Goal: Information Seeking & Learning: Learn about a topic

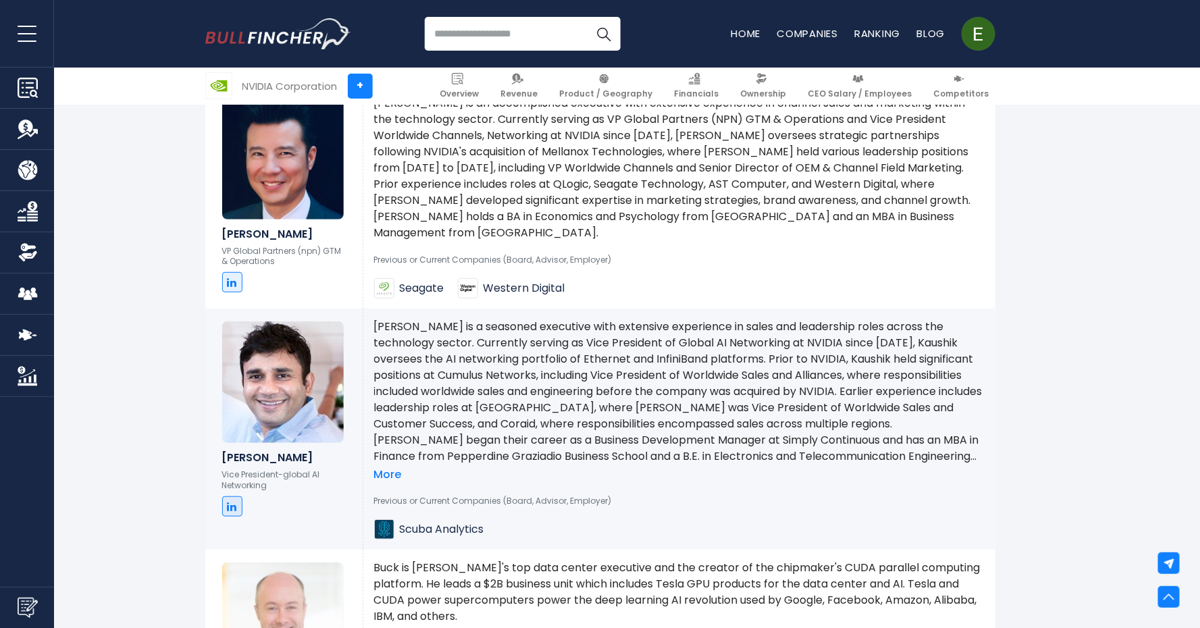
click at [228, 496] on link at bounding box center [232, 506] width 20 height 20
click at [232, 501] on icon at bounding box center [231, 506] width 9 height 11
click at [777, 321] on p "[PERSON_NAME] is a seasoned executive with extensive experience in sales and le…" at bounding box center [679, 392] width 610 height 146
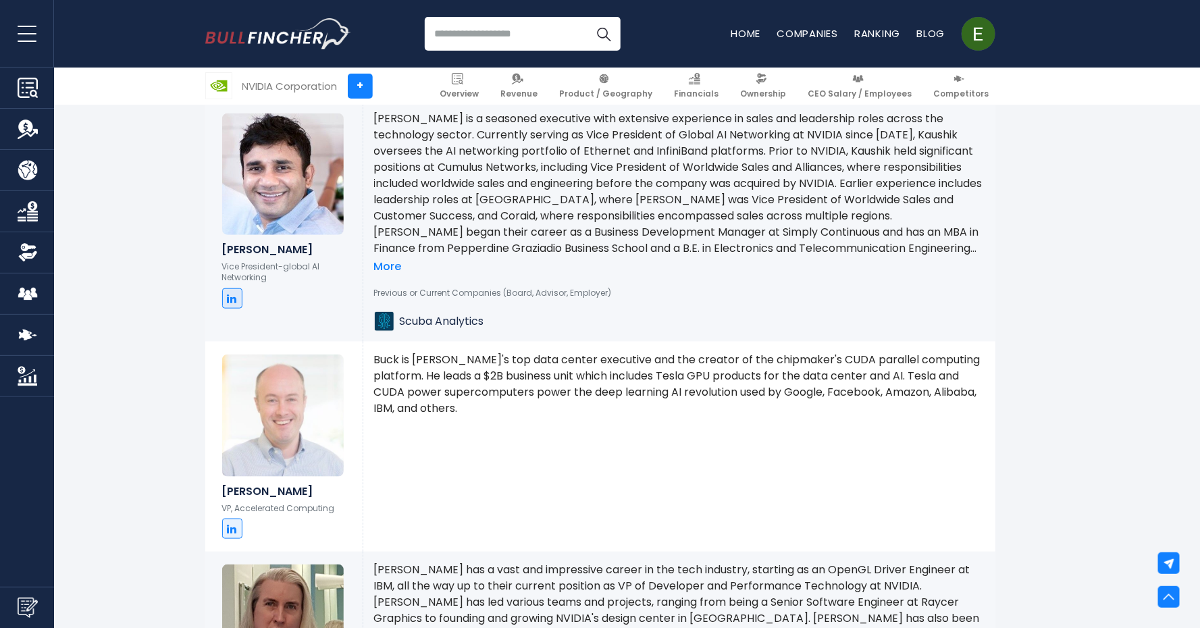
scroll to position [7715, 0]
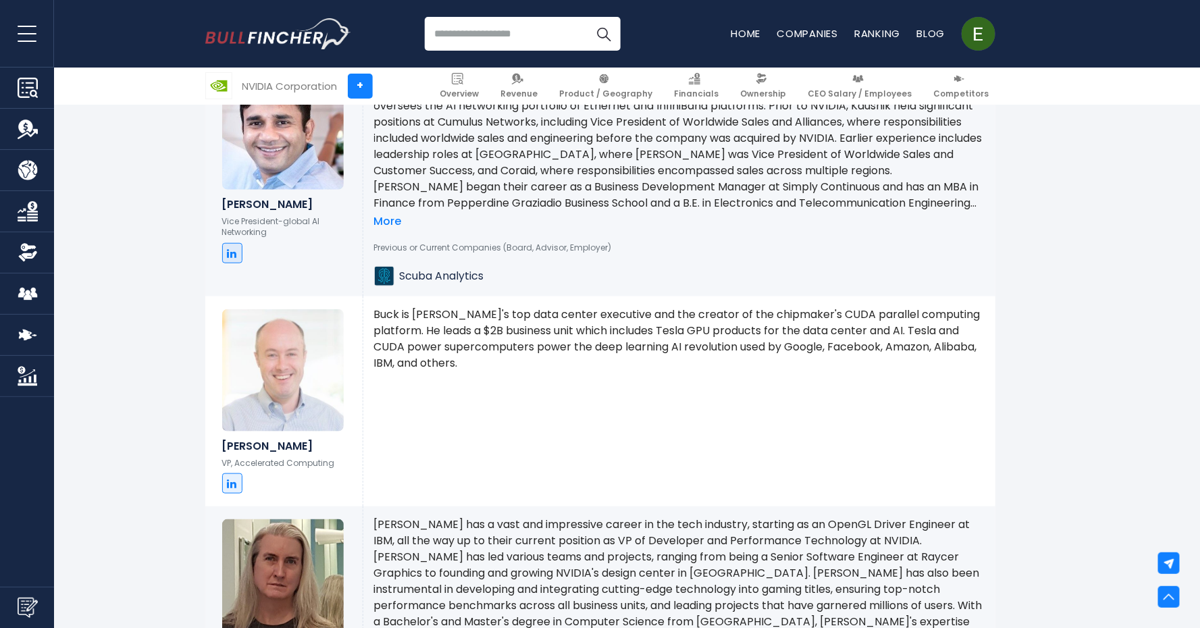
click at [218, 450] on div "[PERSON_NAME] VP, Accelerated Computing" at bounding box center [283, 401] width 157 height 210
click at [224, 473] on link at bounding box center [232, 483] width 20 height 20
click at [618, 387] on div "Buck is [PERSON_NAME]'s top data center executive and the creator of the chipma…" at bounding box center [679, 401] width 632 height 210
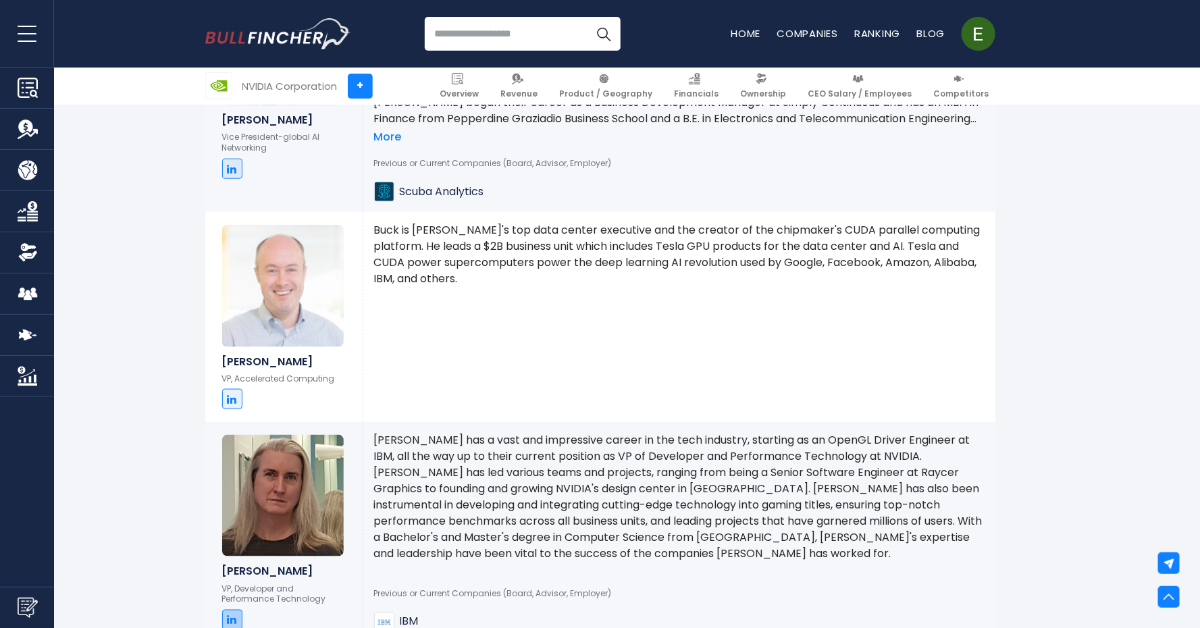
click at [231, 614] on icon at bounding box center [231, 619] width 9 height 11
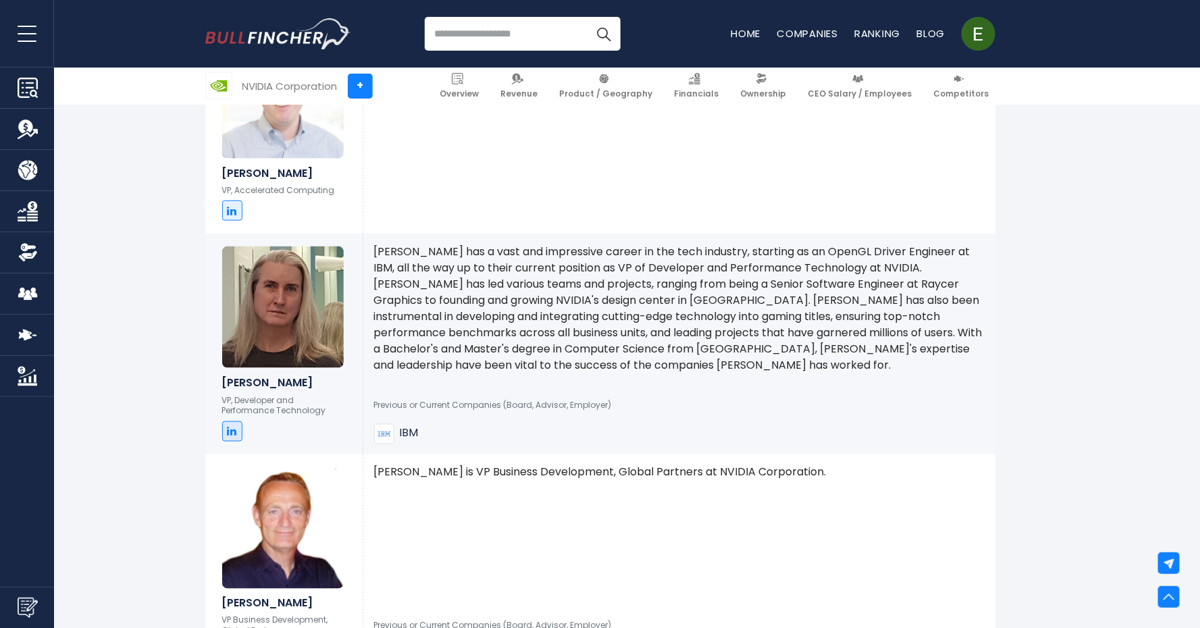
scroll to position [7968, 0]
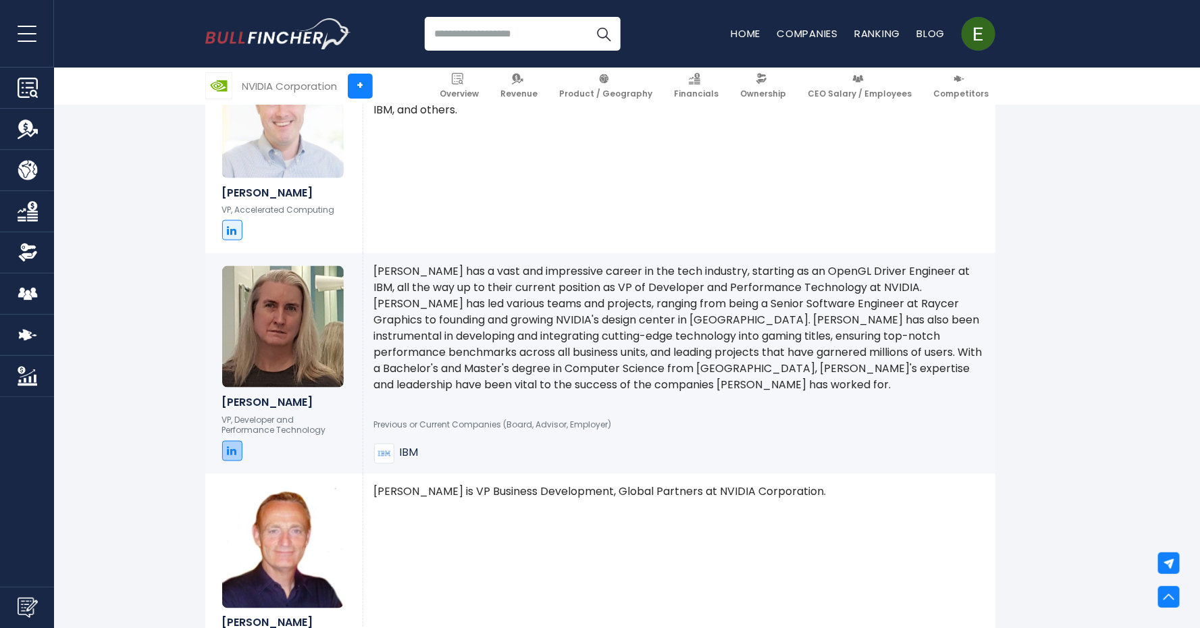
click at [235, 446] on icon at bounding box center [231, 451] width 9 height 11
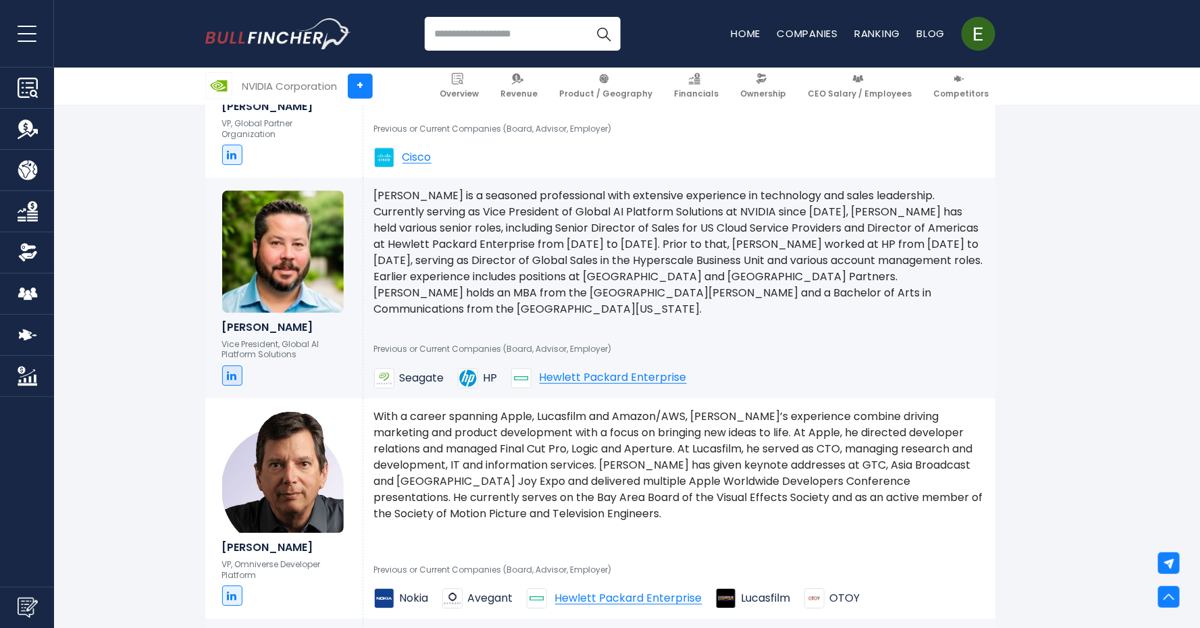
scroll to position [8896, 0]
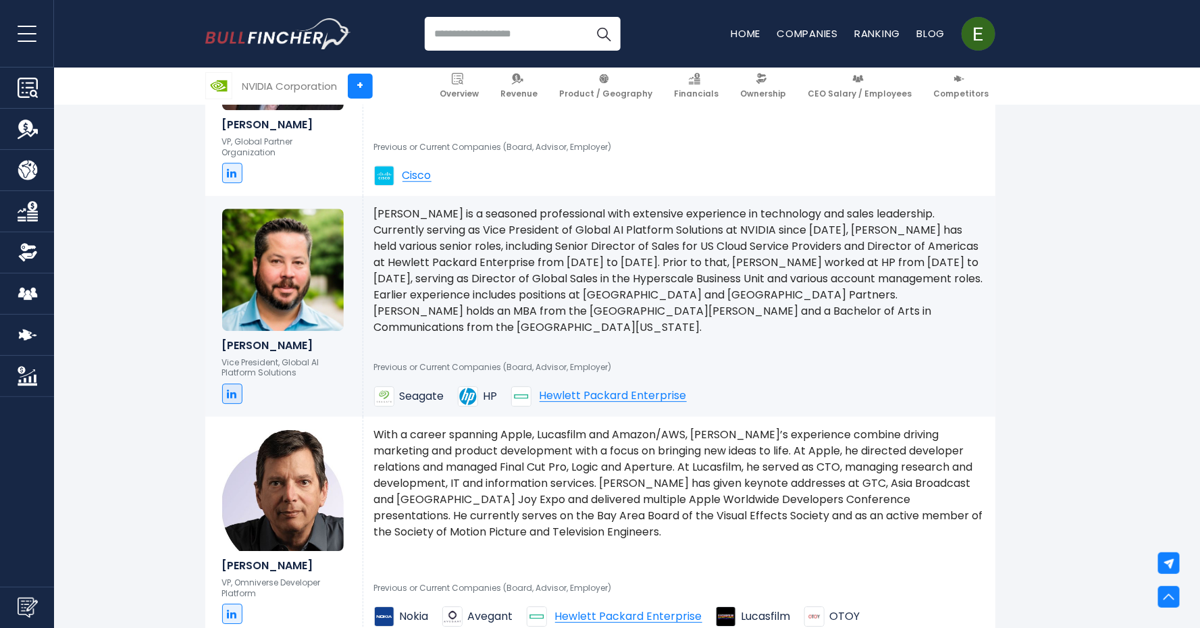
click at [242, 603] on ul at bounding box center [284, 613] width 124 height 20
click at [238, 603] on link at bounding box center [232, 613] width 20 height 20
click at [226, 383] on link at bounding box center [232, 393] width 20 height 20
drag, startPoint x: 304, startPoint y: 540, endPoint x: 206, endPoint y: 535, distance: 98.7
click at [206, 535] on div "[PERSON_NAME] VP, Omniverse Developer Platform" at bounding box center [283, 527] width 157 height 220
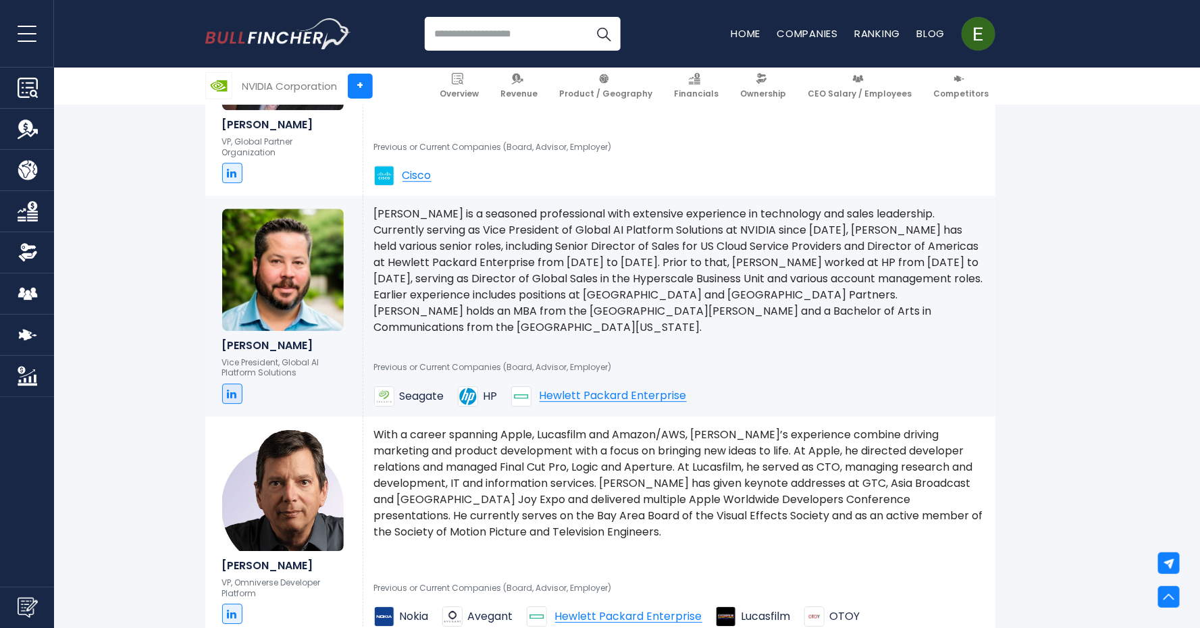
copy h6 "[PERSON_NAME]"
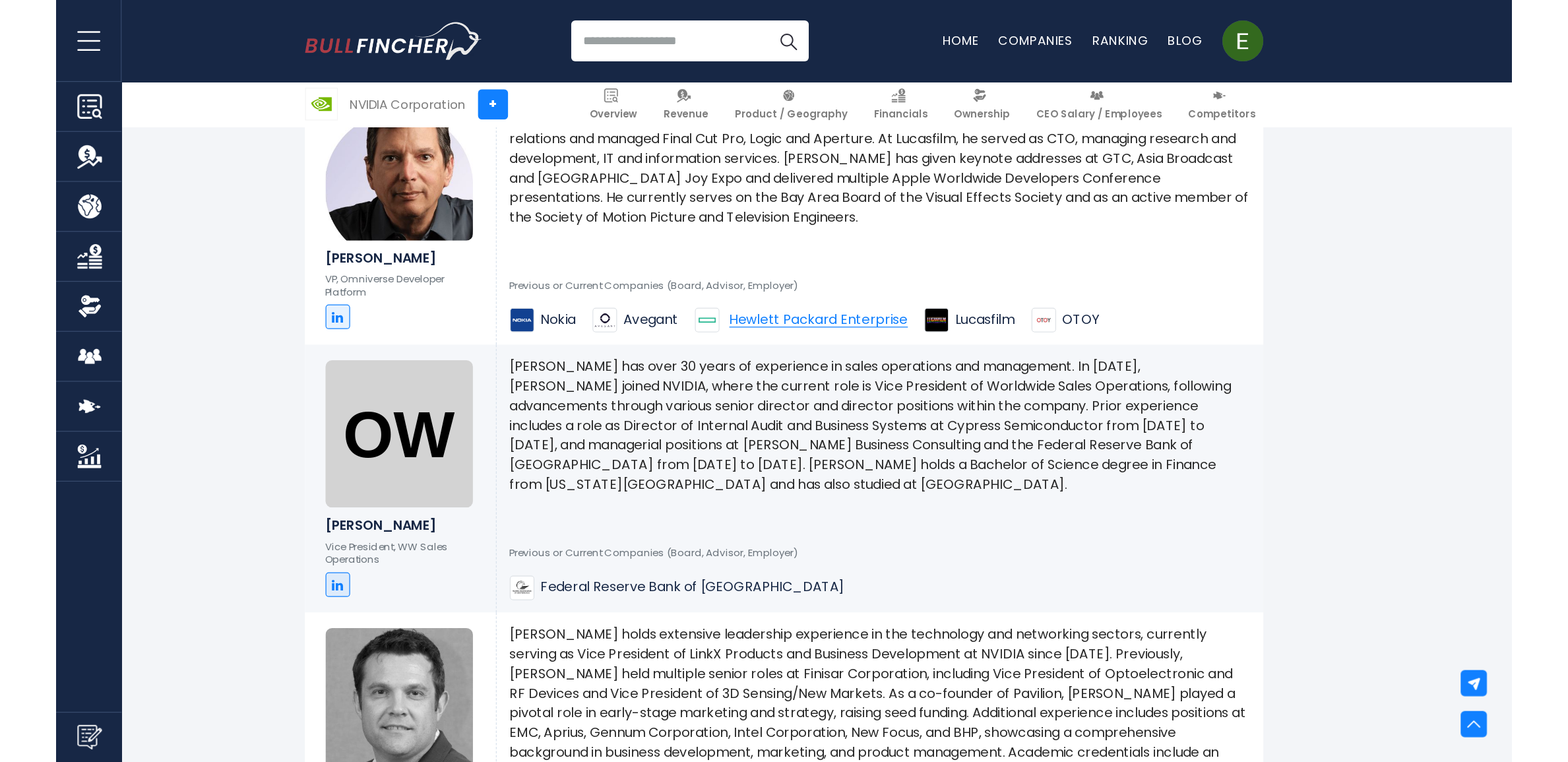
scroll to position [8938, 0]
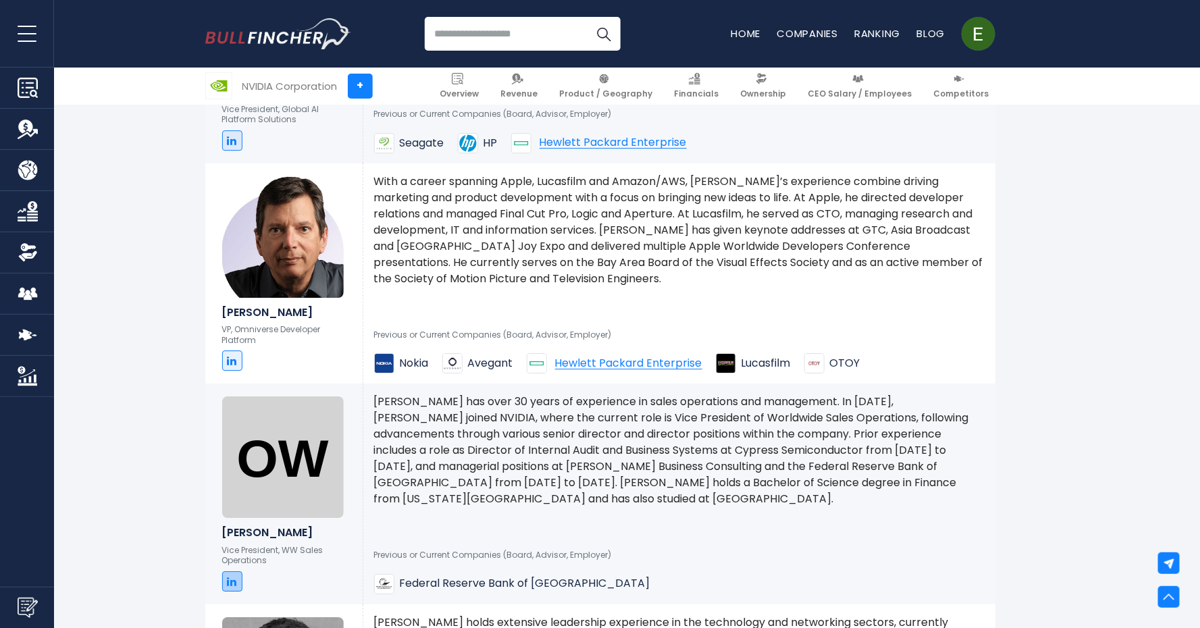
click at [234, 576] on icon at bounding box center [231, 581] width 9 height 11
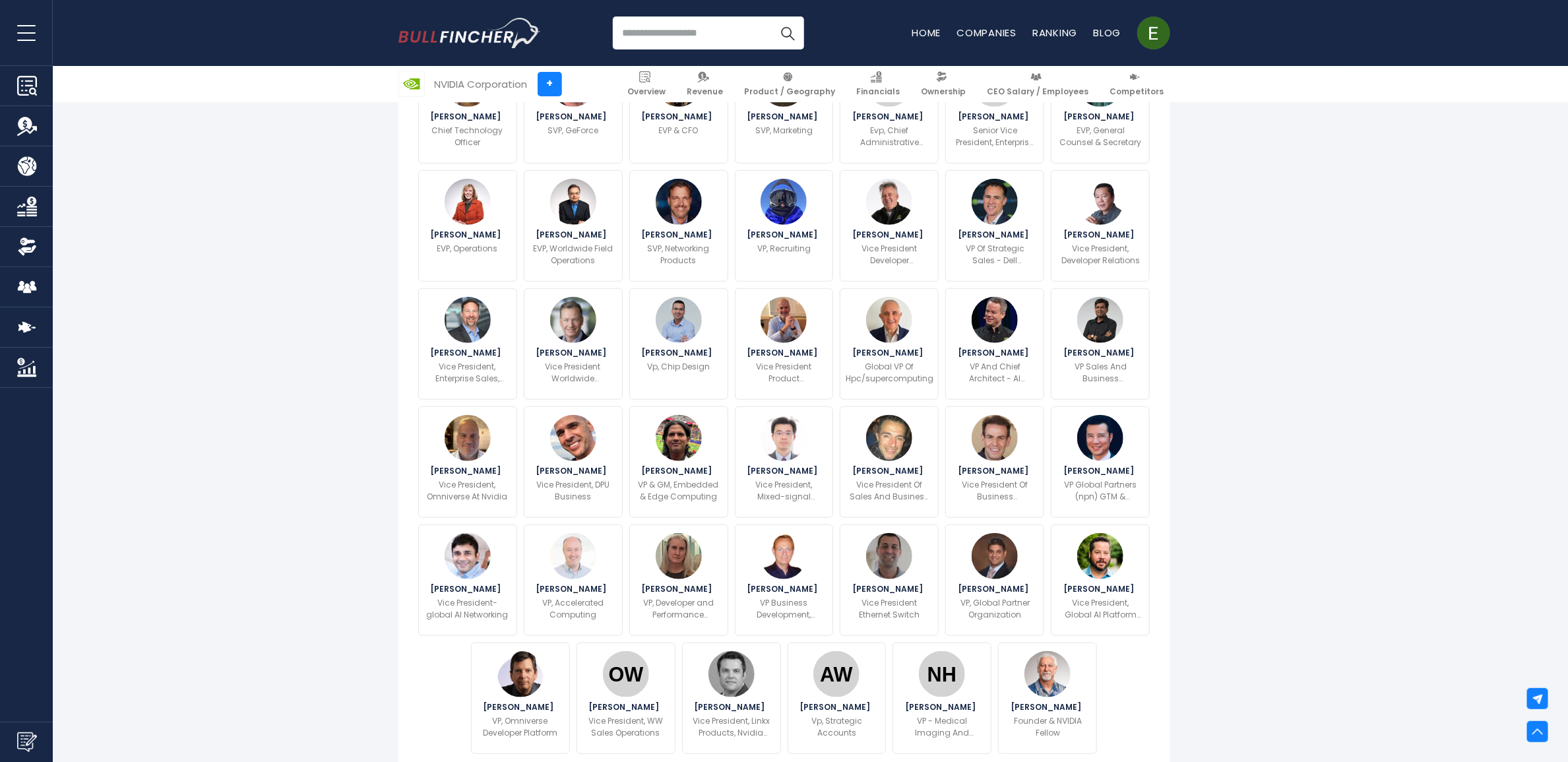
scroll to position [577, 0]
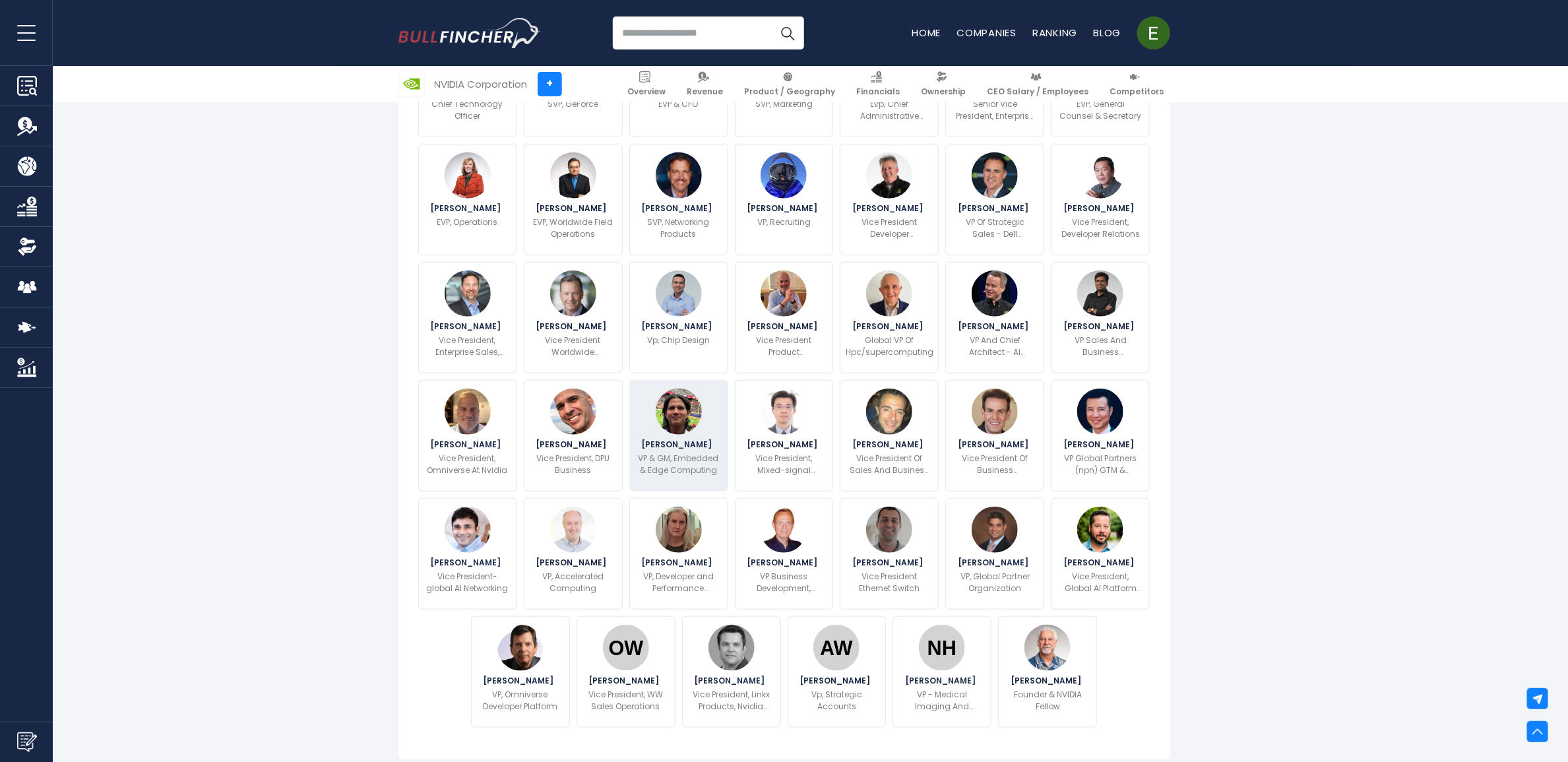
drag, startPoint x: 649, startPoint y: 444, endPoint x: 650, endPoint y: 437, distance: 7.1
click at [649, 452] on p "VP & GM, Embedded & Edge Computing" at bounding box center [679, 464] width 82 height 23
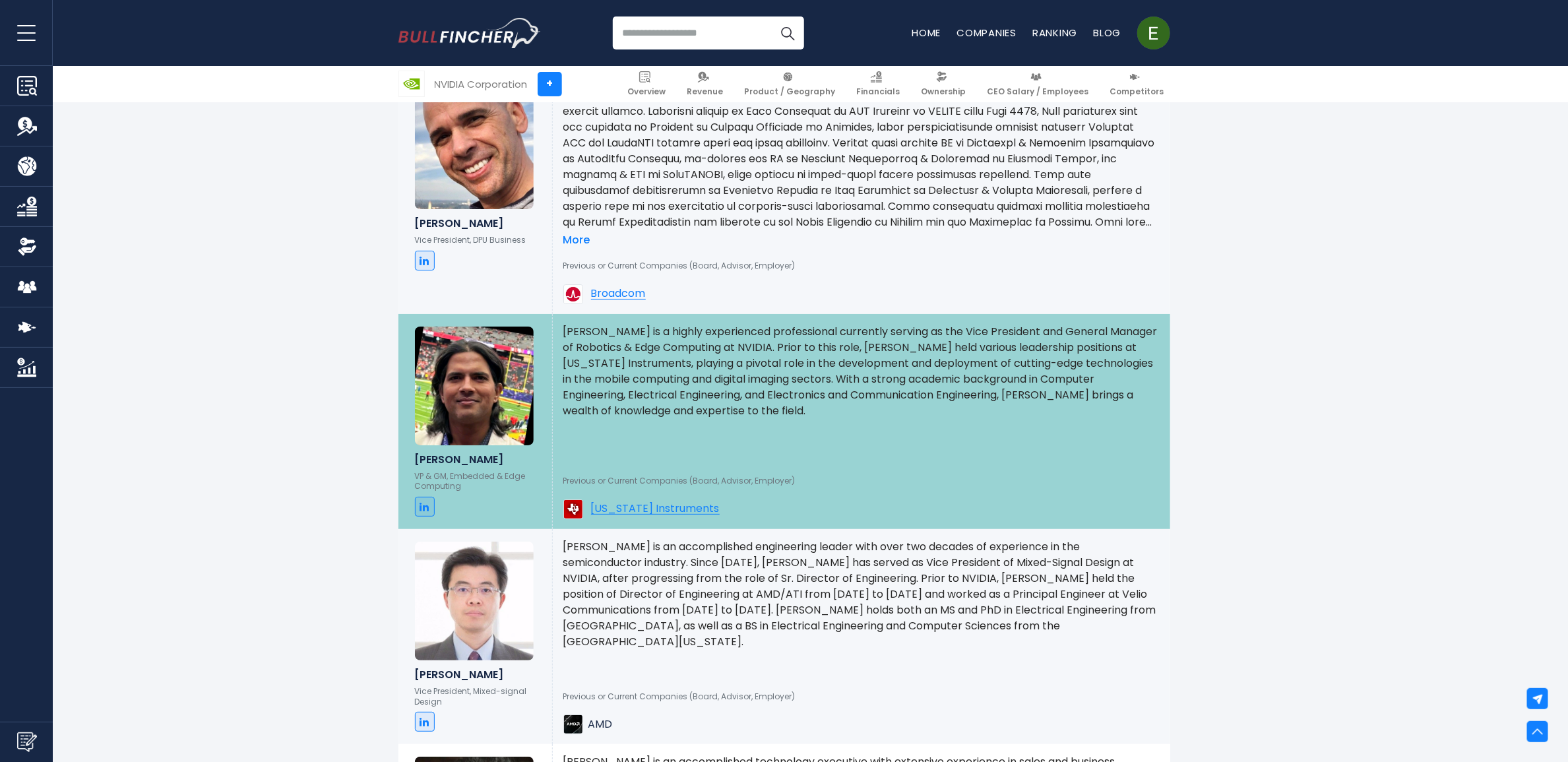
scroll to position [6183, 0]
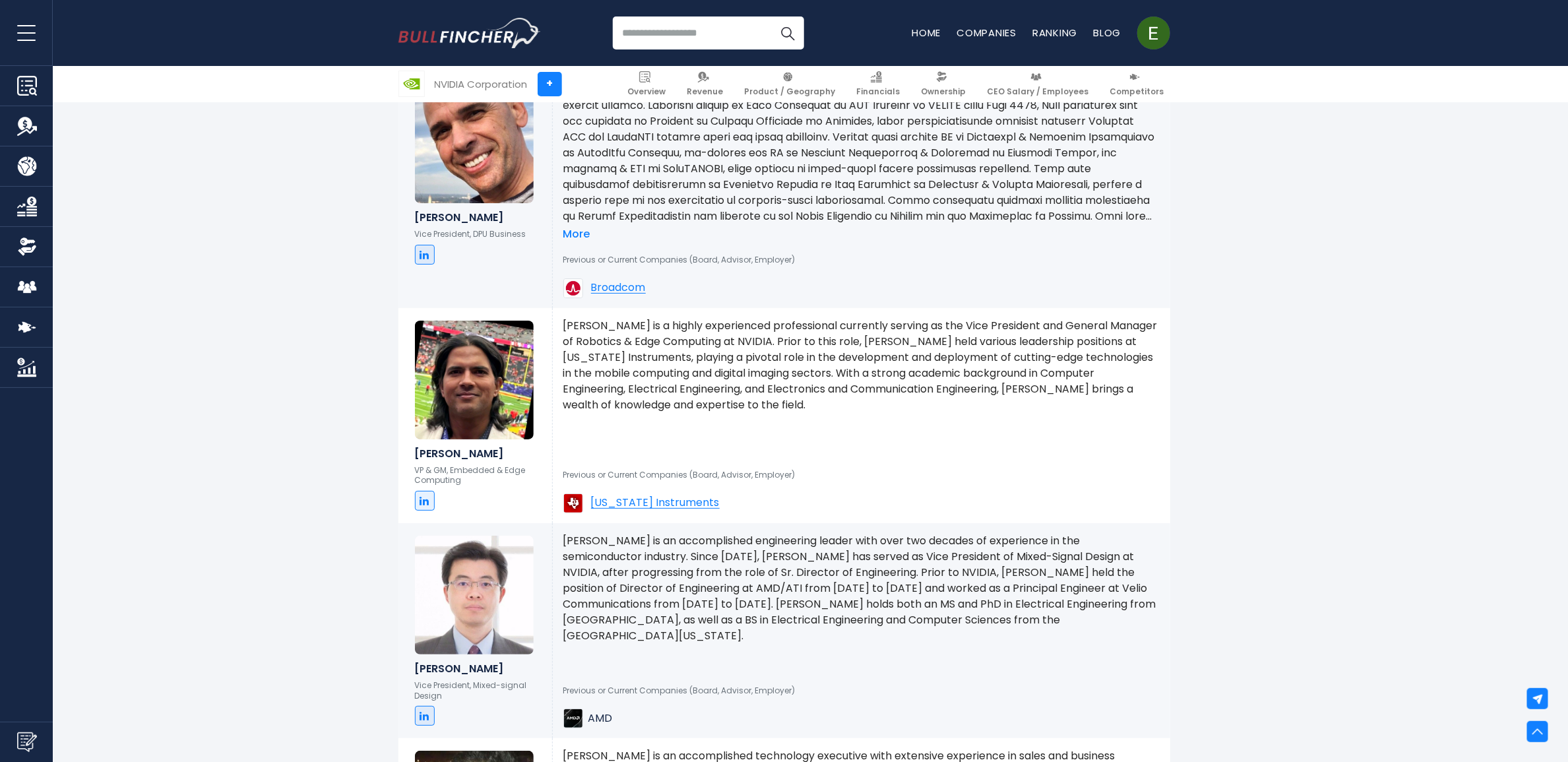
click at [422, 490] on link at bounding box center [425, 500] width 20 height 20
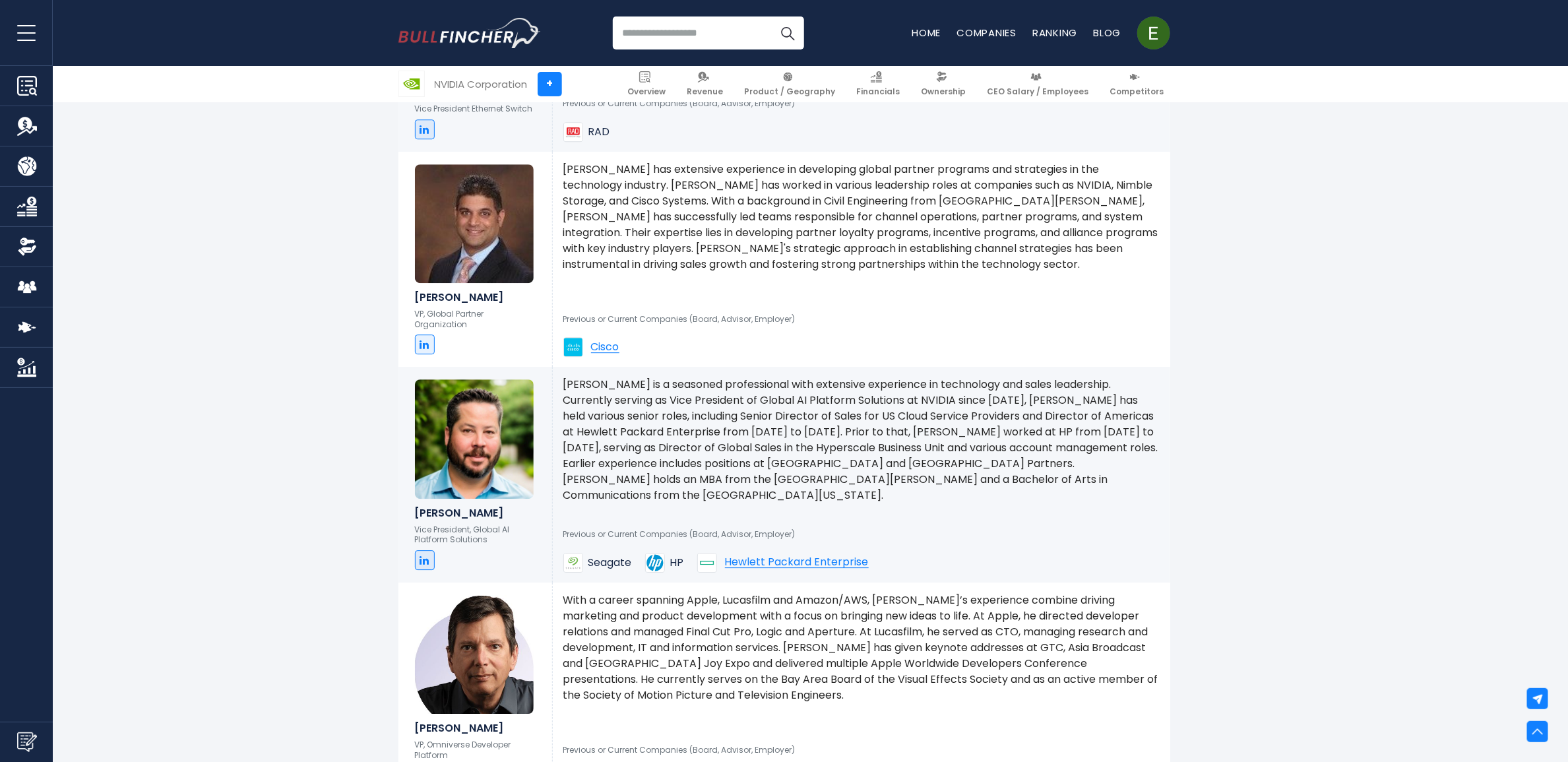
scroll to position [8490, 0]
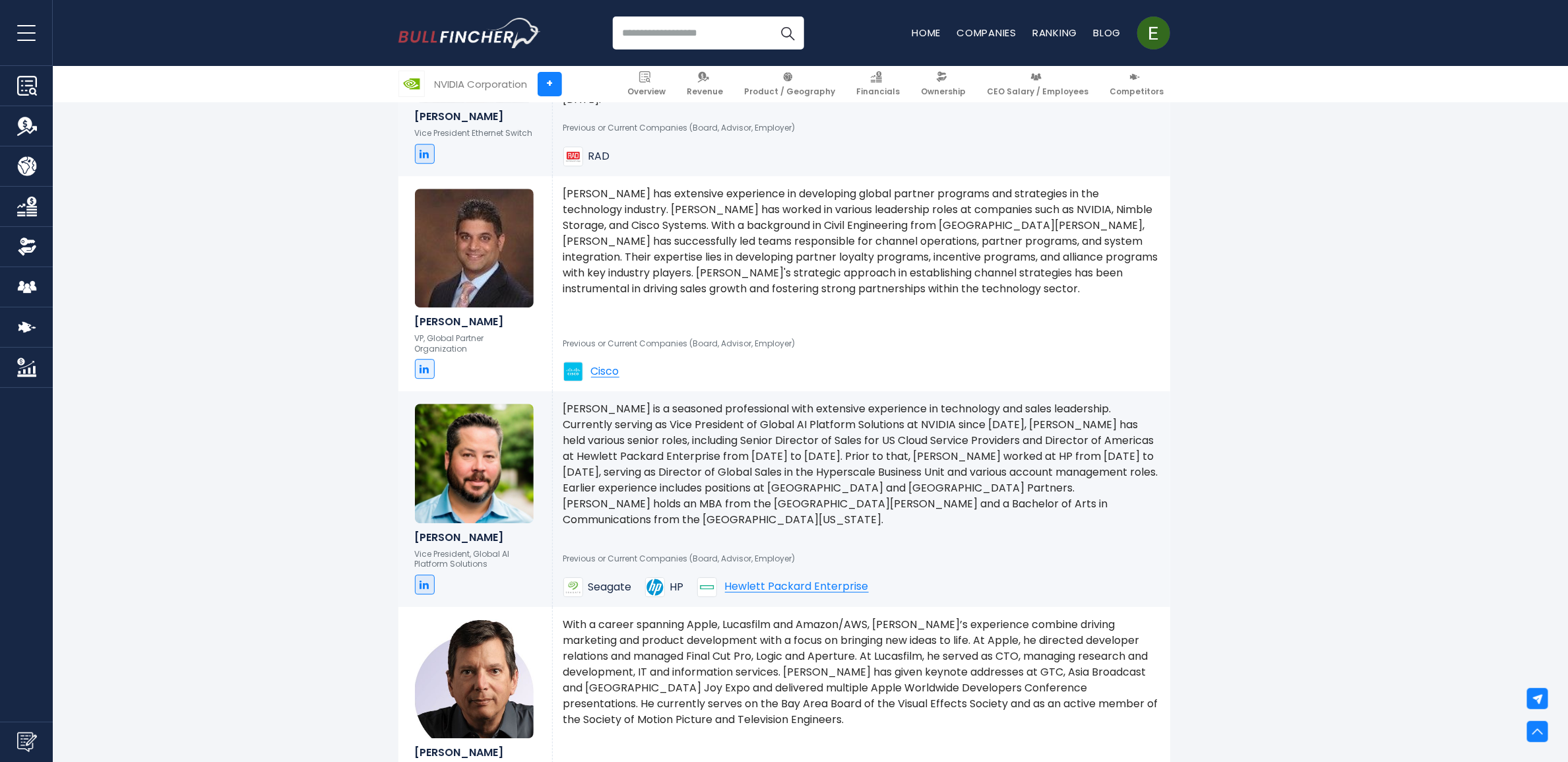
drag, startPoint x: 502, startPoint y: 279, endPoint x: 374, endPoint y: 279, distance: 128.0
copy h6 "[PERSON_NAME]"
click at [425, 363] on icon at bounding box center [424, 368] width 9 height 11
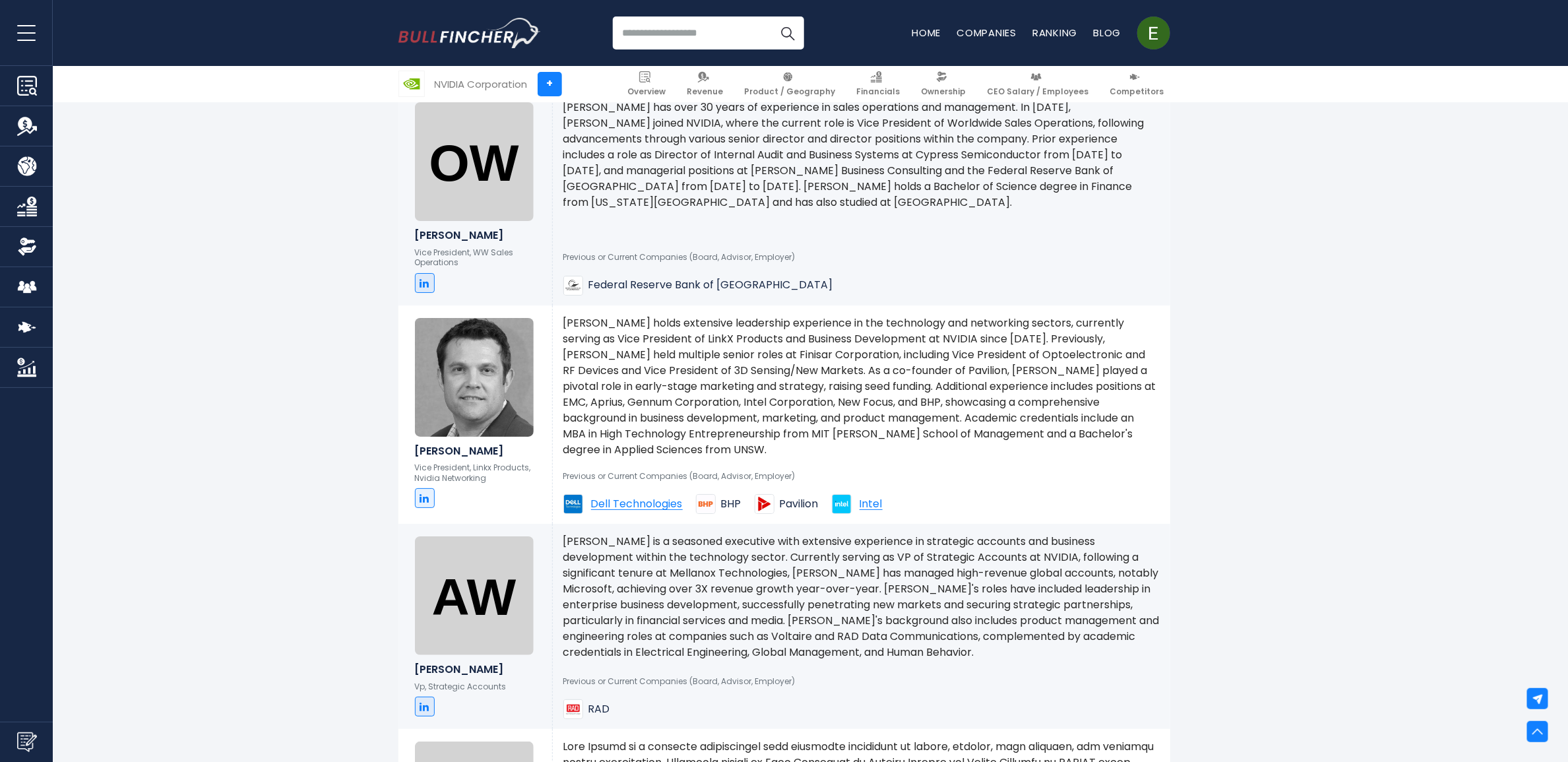
scroll to position [9233, 0]
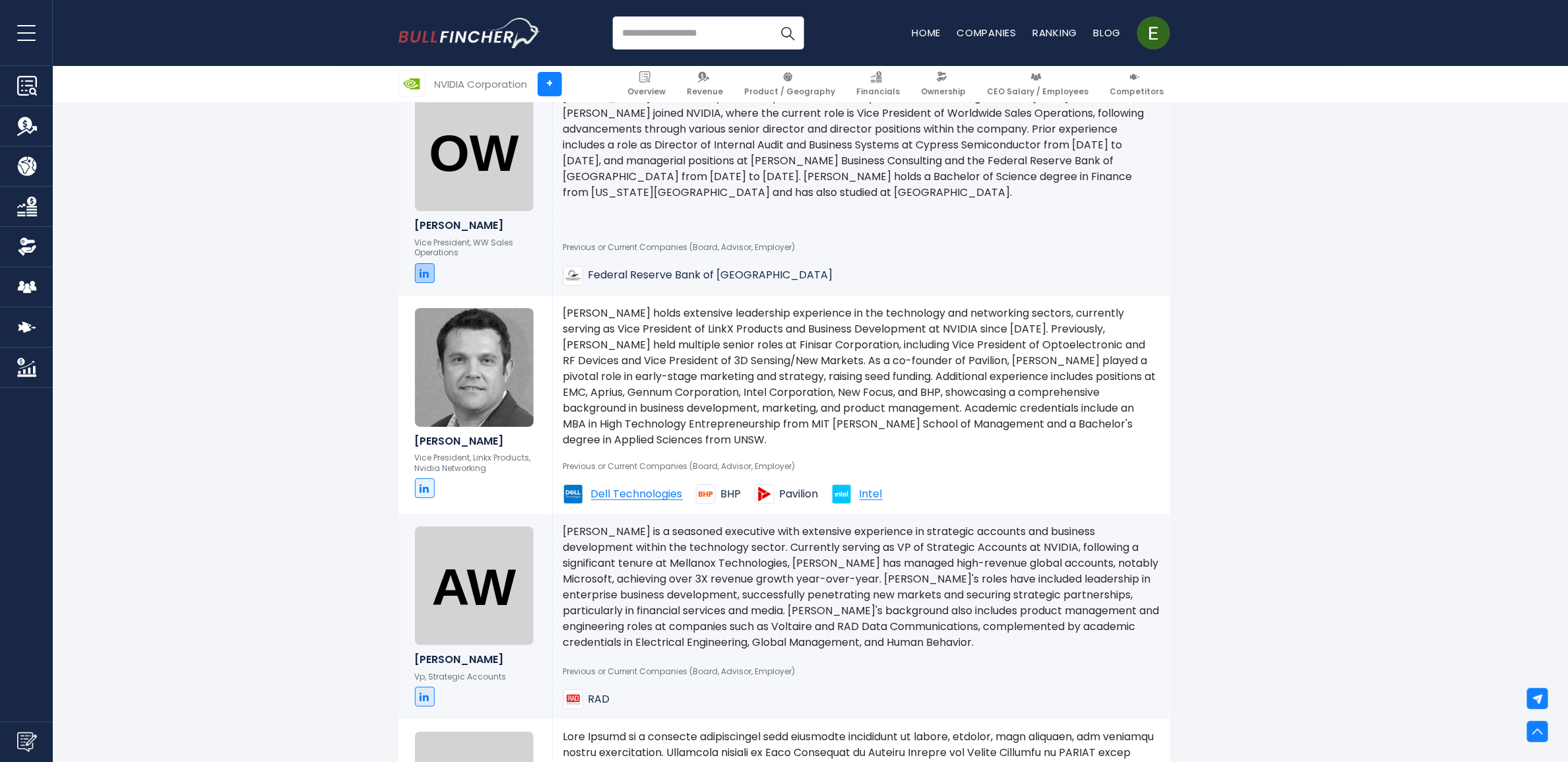
click at [427, 268] on icon at bounding box center [424, 273] width 9 height 11
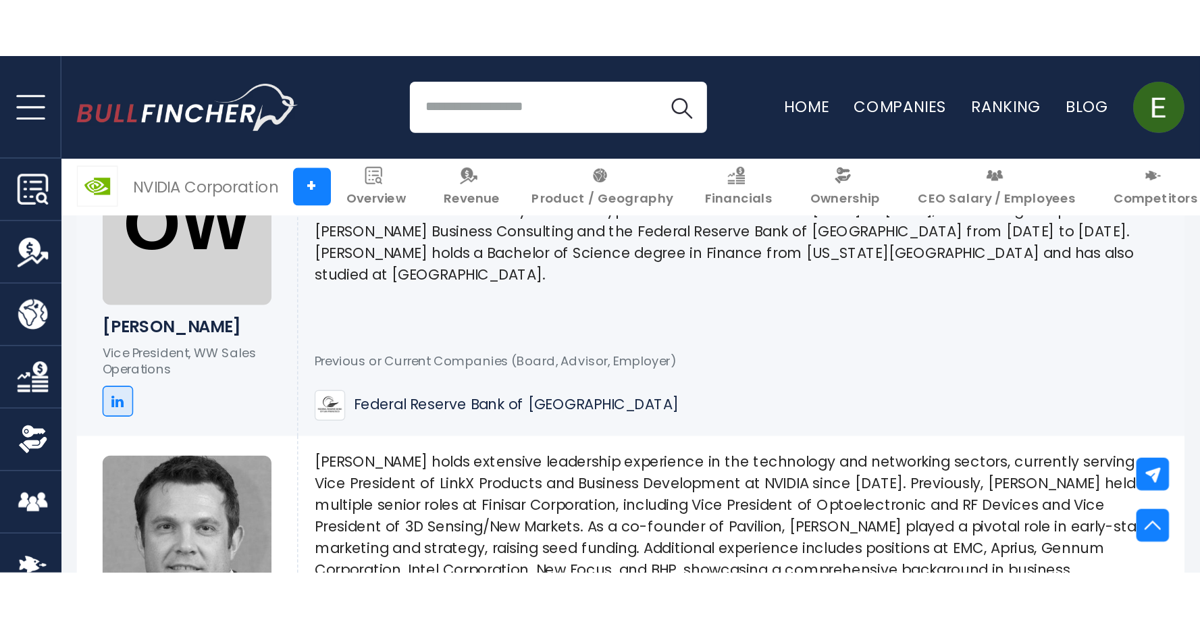
scroll to position [9420, 0]
